Goal: Information Seeking & Learning: Learn about a topic

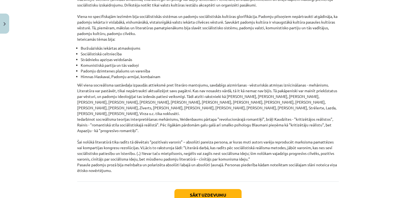
scroll to position [1244, 0]
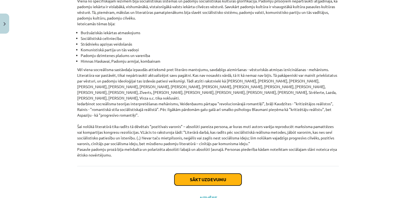
click at [213, 173] on button "Sākt uzdevumu" at bounding box center [208, 179] width 67 height 12
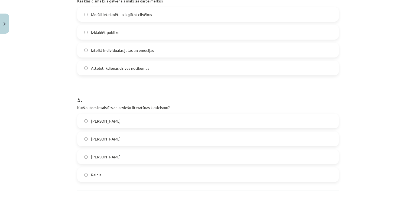
scroll to position [494, 0]
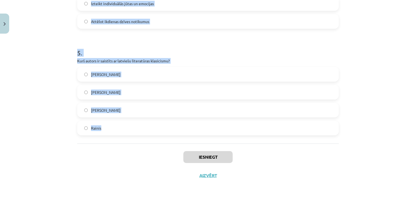
drag, startPoint x: 66, startPoint y: 110, endPoint x: 283, endPoint y: 121, distance: 217.2
click at [283, 121] on div "Mācību tēma: Literatūras i - 11. klases 1.ieskaites mācību materiāls #2 1.tēma.…" at bounding box center [208, 99] width 416 height 198
copy form "1 . Kura iezīme raksturo literatūru padomju sociālistiskajā reālismā? Absolūti …"
click at [162, 48] on h1 "5 ." at bounding box center [208, 48] width 262 height 17
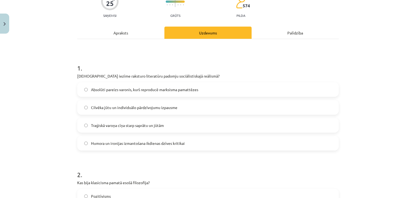
scroll to position [54, 0]
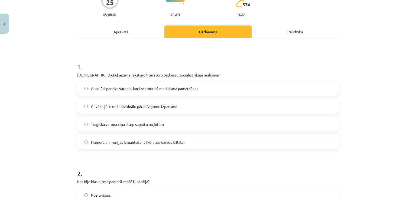
click at [177, 86] on span "Absolūti pareizs varonis, kurš reproducē marksisma pamattēzes" at bounding box center [144, 89] width 107 height 6
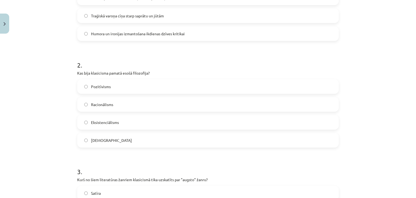
scroll to position [190, 0]
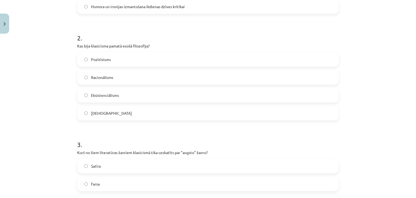
click at [99, 77] on span "Racionālisms" at bounding box center [102, 78] width 22 height 6
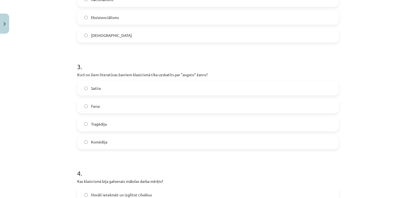
scroll to position [271, 0]
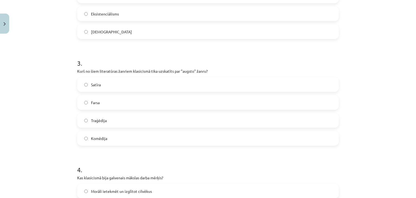
click at [104, 118] on span "Traģēdija" at bounding box center [99, 121] width 16 height 6
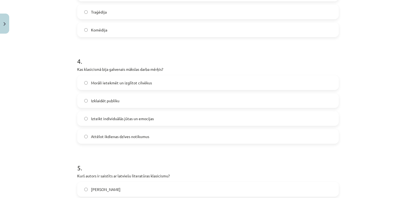
scroll to position [407, 0]
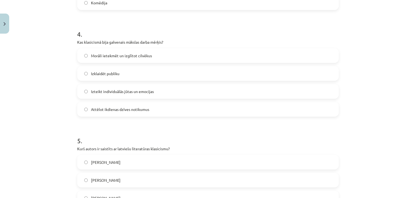
click at [123, 54] on span "Morāli ietekmēt un izglītot cilvēkus" at bounding box center [121, 56] width 61 height 6
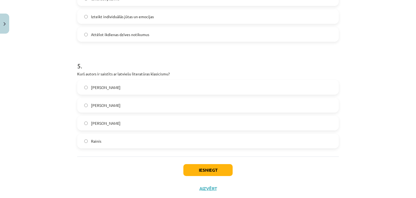
scroll to position [488, 0]
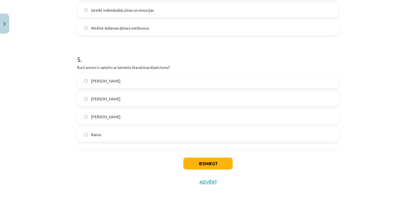
drag, startPoint x: 111, startPoint y: 97, endPoint x: 110, endPoint y: 86, distance: 10.9
click at [110, 97] on span "[PERSON_NAME]" at bounding box center [106, 99] width 30 height 6
click at [92, 98] on span "[PERSON_NAME]" at bounding box center [106, 99] width 30 height 6
click at [202, 164] on button "Iesniegt" at bounding box center [208, 163] width 49 height 12
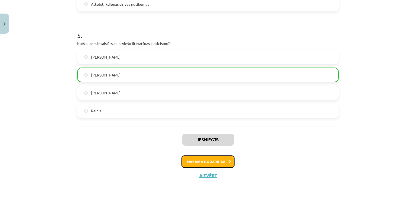
click at [199, 162] on button "Nākamā nodarbība" at bounding box center [208, 161] width 53 height 12
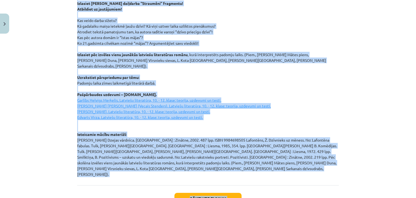
scroll to position [741, 0]
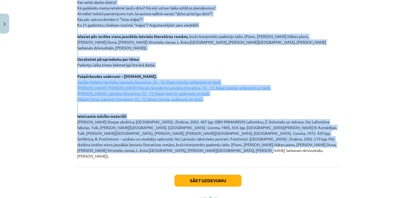
drag, startPoint x: 73, startPoint y: 54, endPoint x: 256, endPoint y: 133, distance: 199.4
copy div "Loremipsum dolor, sitametconse adipiscin. Elitseddo ei temporincid: Utlab etdol…"
click at [61, 78] on div "Mācību tēma: Literatūras i - 11. klases 1.ieskaites mācību materiāls #3 2. tēma…" at bounding box center [208, 99] width 416 height 198
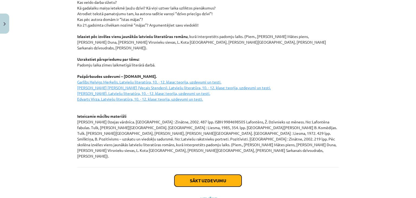
click at [218, 175] on button "Sākt uzdevumu" at bounding box center [208, 181] width 67 height 12
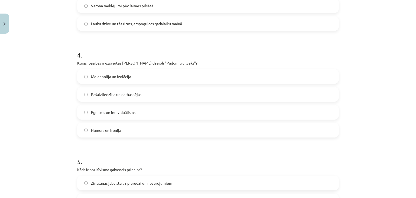
scroll to position [494, 0]
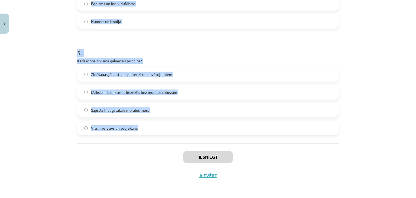
drag, startPoint x: 56, startPoint y: 110, endPoint x: 227, endPoint y: 125, distance: 171.2
click at [227, 125] on div "Mācību tēma: Literatūras i - 11. klases 1.ieskaites mācību materiāls #3 2. tēma…" at bounding box center [208, 99] width 416 height 198
copy form "1 . Kādas ir neoklasicisma literatūras galvenās iezīmes? Absurds un eksperiment…"
click at [21, 90] on div "Mācību tēma: Literatūras i - 11. klases 1.ieskaites mācību materiāls #3 2. tēma…" at bounding box center [208, 99] width 416 height 198
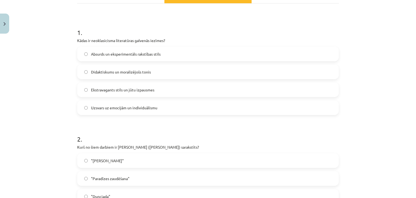
scroll to position [88, 0]
click at [123, 72] on span "Didaktiskums un moralizējošs tonis" at bounding box center [121, 73] width 60 height 6
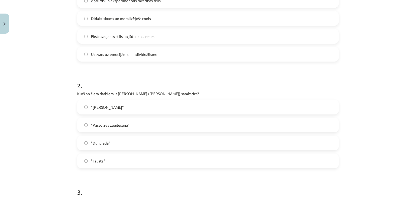
scroll to position [169, 0]
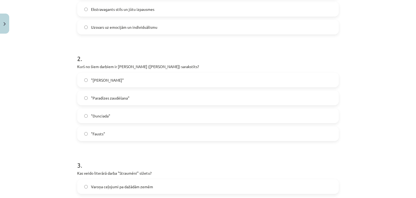
click at [119, 114] on label ""Dunciada"" at bounding box center [208, 116] width 261 height 14
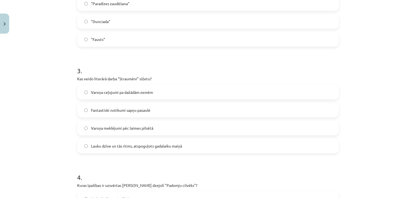
scroll to position [278, 0]
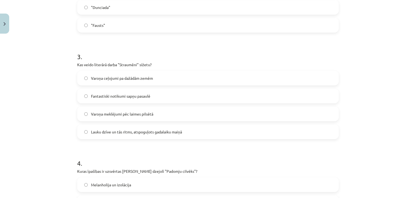
click at [120, 133] on span "Lauku dzīve un tās ritms, atspoguļots gadalaiku maiņā" at bounding box center [136, 132] width 91 height 6
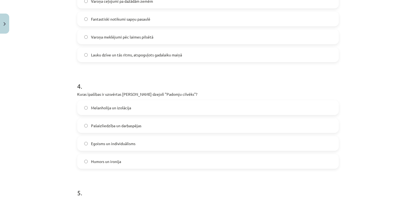
scroll to position [386, 0]
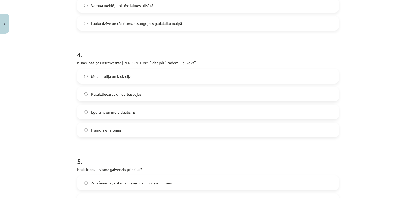
click at [101, 94] on span "Pašaizliedzība un darbaspējas" at bounding box center [116, 94] width 50 height 6
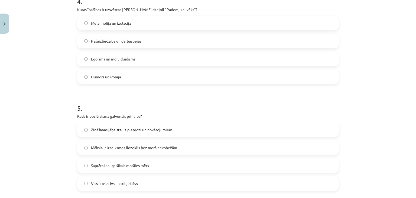
scroll to position [467, 0]
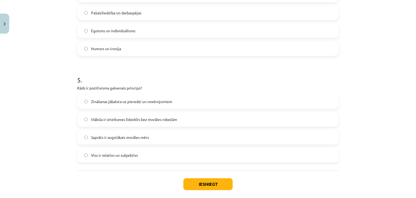
click at [110, 99] on span "Zināšanas jābalsta uz pieredzi un novērojumiem" at bounding box center [131, 102] width 81 height 6
click at [194, 183] on button "Iesniegt" at bounding box center [208, 184] width 49 height 12
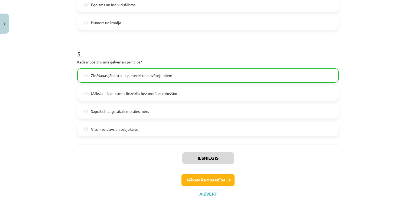
scroll to position [512, 0]
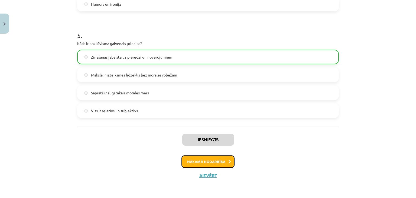
click at [208, 160] on button "Nākamā nodarbība" at bounding box center [208, 161] width 53 height 12
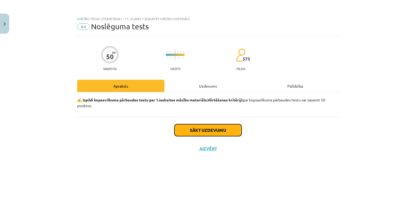
click at [226, 130] on button "Sākt uzdevumu" at bounding box center [208, 130] width 67 height 12
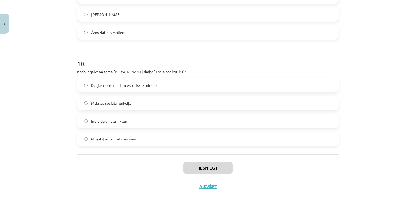
scroll to position [1027, 0]
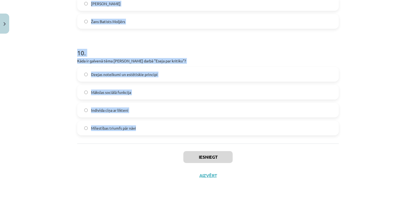
drag, startPoint x: 58, startPoint y: 46, endPoint x: 229, endPoint y: 121, distance: 186.5
click at [229, 121] on div "Mācību tēma: Literatūras i - 11. klases 1.ieskaites mācību materiāls #4 Noslēgu…" at bounding box center [208, 99] width 416 height 198
copy form "Lor ip dolors ametconsectetu ad elitseddoei? Tempor incid ut laboree dolorema A…"
click at [36, 62] on div "Mācību tēma: Literatūras i - 11. klases 1.ieskaites mācību materiāls #4 Noslēgu…" at bounding box center [208, 99] width 416 height 198
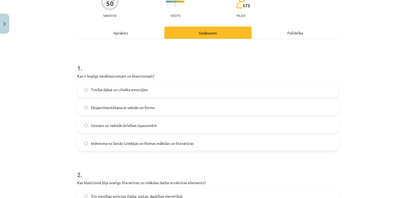
scroll to position [51, 0]
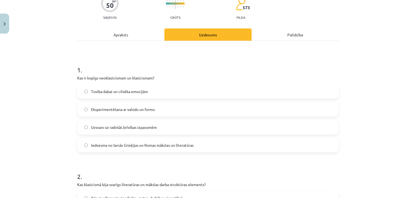
click at [145, 144] on span "Iedvesma no Senās Grieķijas un Romas mākslas un literatūras" at bounding box center [142, 145] width 103 height 6
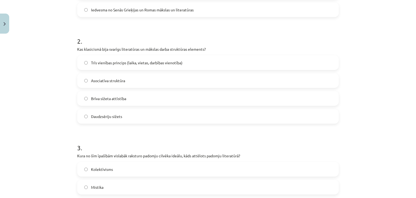
scroll to position [187, 0]
click at [109, 61] on span "Trīs vienības princips (laika, vietas, darbības vienotība)" at bounding box center [137, 63] width 92 height 6
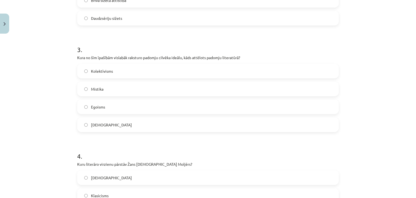
scroll to position [295, 0]
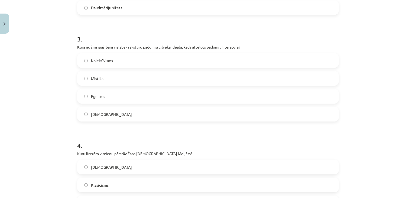
click at [109, 59] on span "Kolektīvisms" at bounding box center [102, 61] width 22 height 6
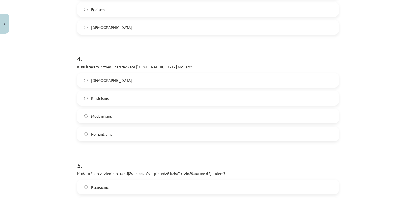
scroll to position [349, 0]
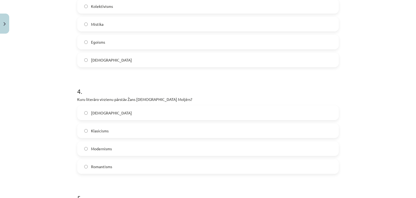
click at [124, 130] on label "Klasicisms" at bounding box center [208, 131] width 261 height 14
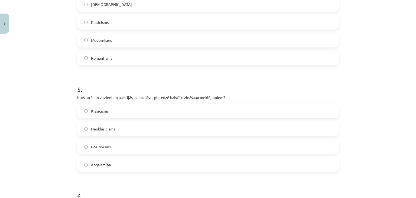
scroll to position [485, 0]
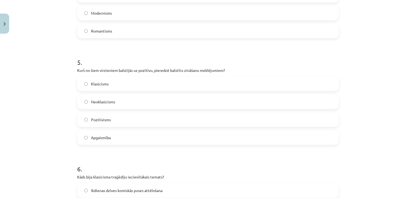
click at [105, 118] on span "Pozitīvisms" at bounding box center [101, 120] width 20 height 6
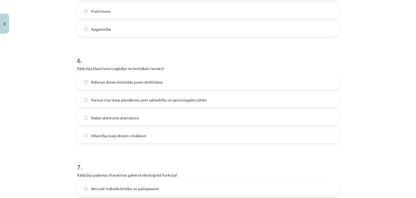
scroll to position [620, 0]
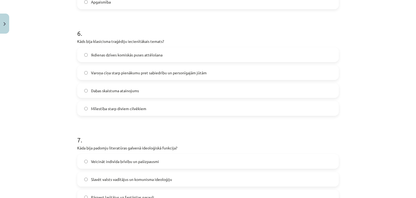
click at [110, 71] on span "Varoņa cīņa starp pienākumu pret sabiedrību un personīgajām jūtām" at bounding box center [149, 73] width 116 height 6
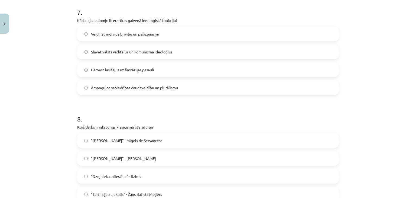
scroll to position [756, 0]
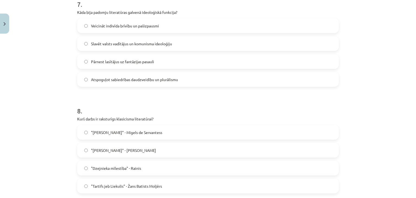
click at [129, 43] on span "Slavēt valsts vadītājus un komunisma ideoloģiju" at bounding box center [131, 44] width 81 height 6
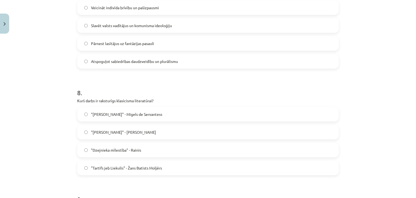
scroll to position [783, 0]
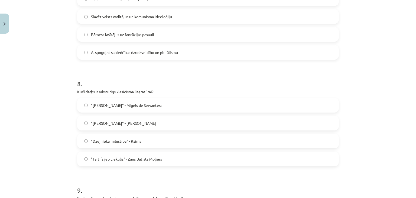
click at [124, 157] on span ""Tartifs jeb Liekulis" - Žans Batists Moljērs" at bounding box center [126, 159] width 71 height 6
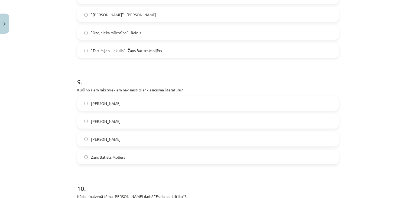
scroll to position [919, 0]
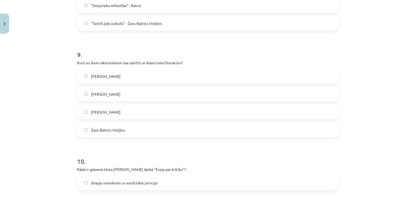
click at [111, 91] on label "[PERSON_NAME]" at bounding box center [208, 94] width 261 height 14
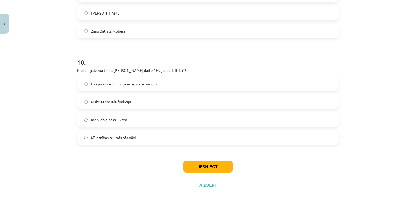
scroll to position [1027, 0]
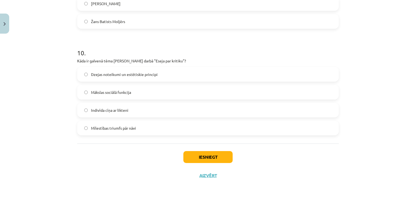
click at [97, 74] on span "Dzejas noteikumi un estētiskie principi" at bounding box center [124, 75] width 67 height 6
click at [209, 157] on button "Iesniegt" at bounding box center [208, 157] width 49 height 12
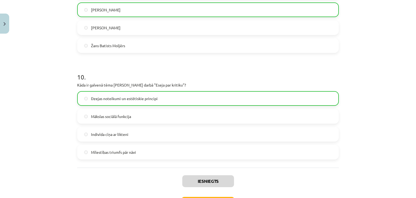
scroll to position [1044, 0]
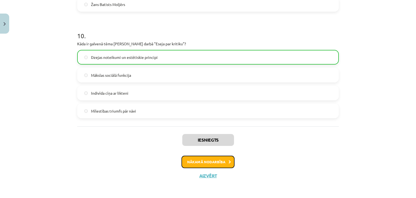
click at [208, 163] on button "Nākamā nodarbība" at bounding box center [208, 162] width 53 height 12
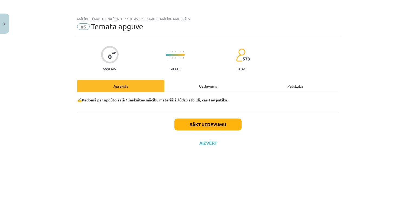
scroll to position [0, 0]
click at [208, 124] on button "Sākt uzdevumu" at bounding box center [208, 124] width 67 height 12
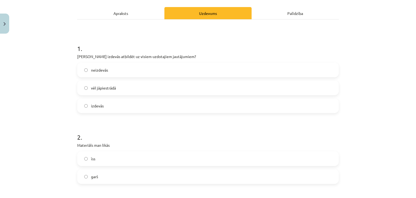
scroll to position [81, 0]
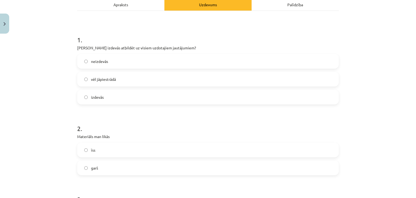
click at [128, 80] on label "vēl jāpiestrādā" at bounding box center [208, 79] width 261 height 14
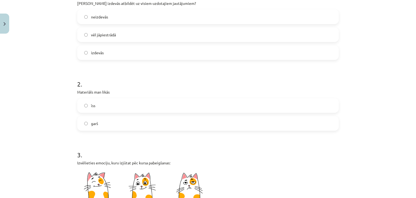
scroll to position [136, 0]
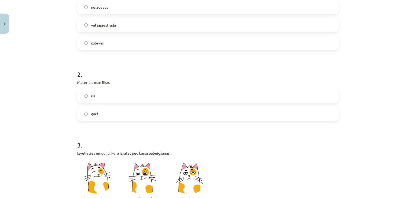
click at [118, 112] on label "garš" at bounding box center [208, 114] width 261 height 14
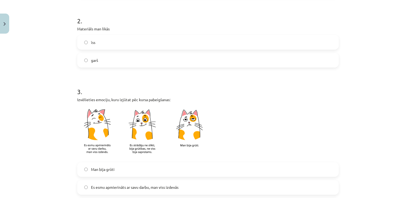
scroll to position [217, 0]
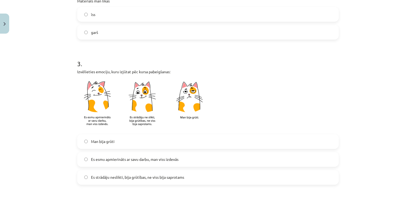
click at [188, 103] on img at bounding box center [145, 104] width 136 height 53
click at [143, 106] on img at bounding box center [145, 104] width 136 height 53
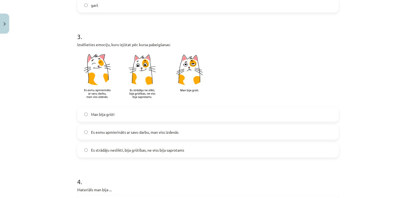
click at [143, 152] on span "Es strādāju neslikti, bija grūtības, ne viss bija saprotams" at bounding box center [137, 150] width 93 height 6
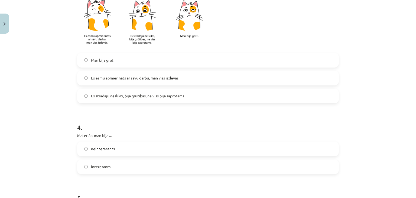
scroll to position [325, 0]
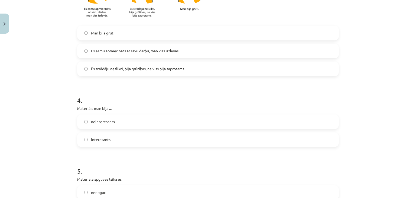
click at [107, 141] on span "interesants" at bounding box center [101, 140] width 20 height 6
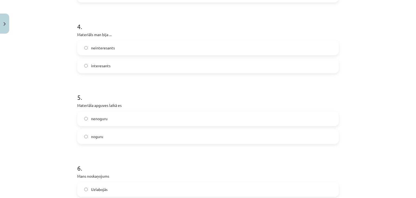
scroll to position [407, 0]
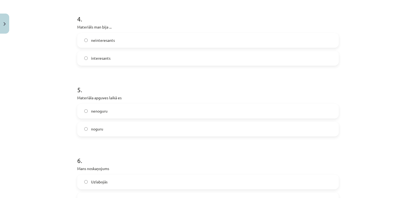
click at [118, 128] on label "noguru" at bounding box center [208, 129] width 261 height 14
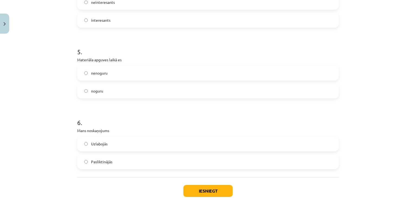
scroll to position [461, 0]
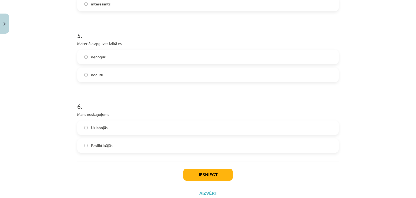
click at [117, 126] on label "Uzlabojās" at bounding box center [208, 128] width 261 height 14
click at [198, 173] on button "Iesniegt" at bounding box center [208, 175] width 49 height 12
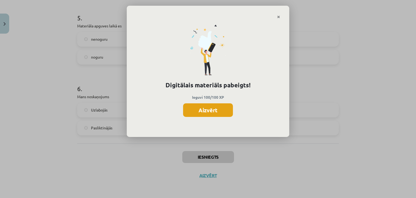
click at [206, 110] on button "Aizvērt" at bounding box center [208, 110] width 50 height 14
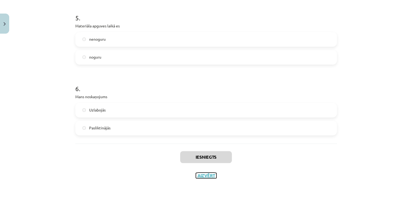
click at [206, 174] on button "Aizvērt" at bounding box center [206, 175] width 21 height 5
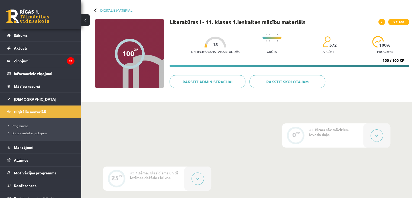
scroll to position [50, 0]
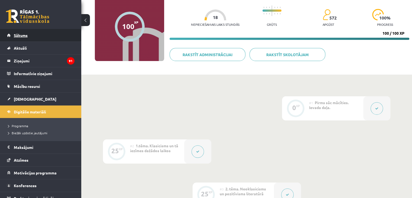
click at [36, 32] on link "Sākums" at bounding box center [40, 35] width 67 height 12
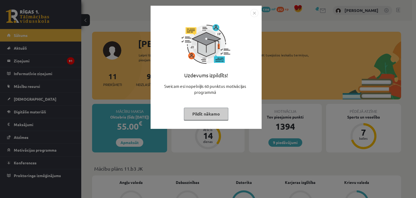
click at [217, 116] on button "Pildīt nākamo" at bounding box center [206, 114] width 44 height 12
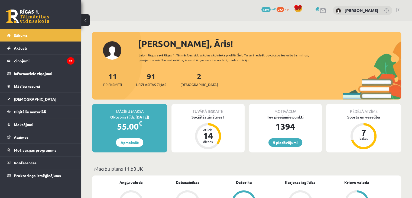
click at [191, 81] on div "2 Ieskaites" at bounding box center [199, 78] width 37 height 17
click at [190, 84] on span "[DEMOGRAPHIC_DATA]" at bounding box center [199, 84] width 37 height 5
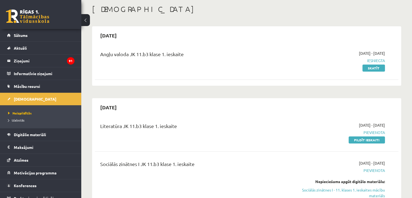
scroll to position [54, 0]
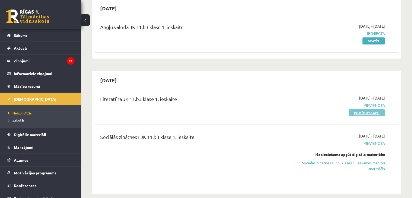
click at [363, 113] on link "Pildīt ieskaiti" at bounding box center [367, 112] width 36 height 7
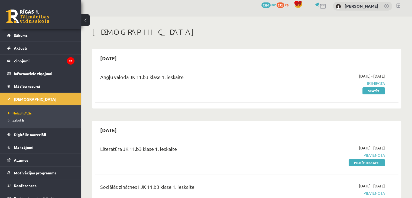
scroll to position [0, 0]
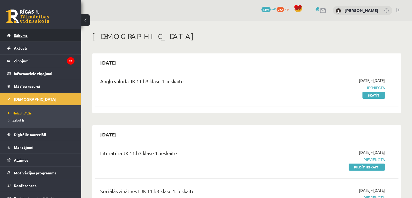
click at [61, 37] on link "Sākums" at bounding box center [40, 35] width 67 height 12
